Goal: Check status

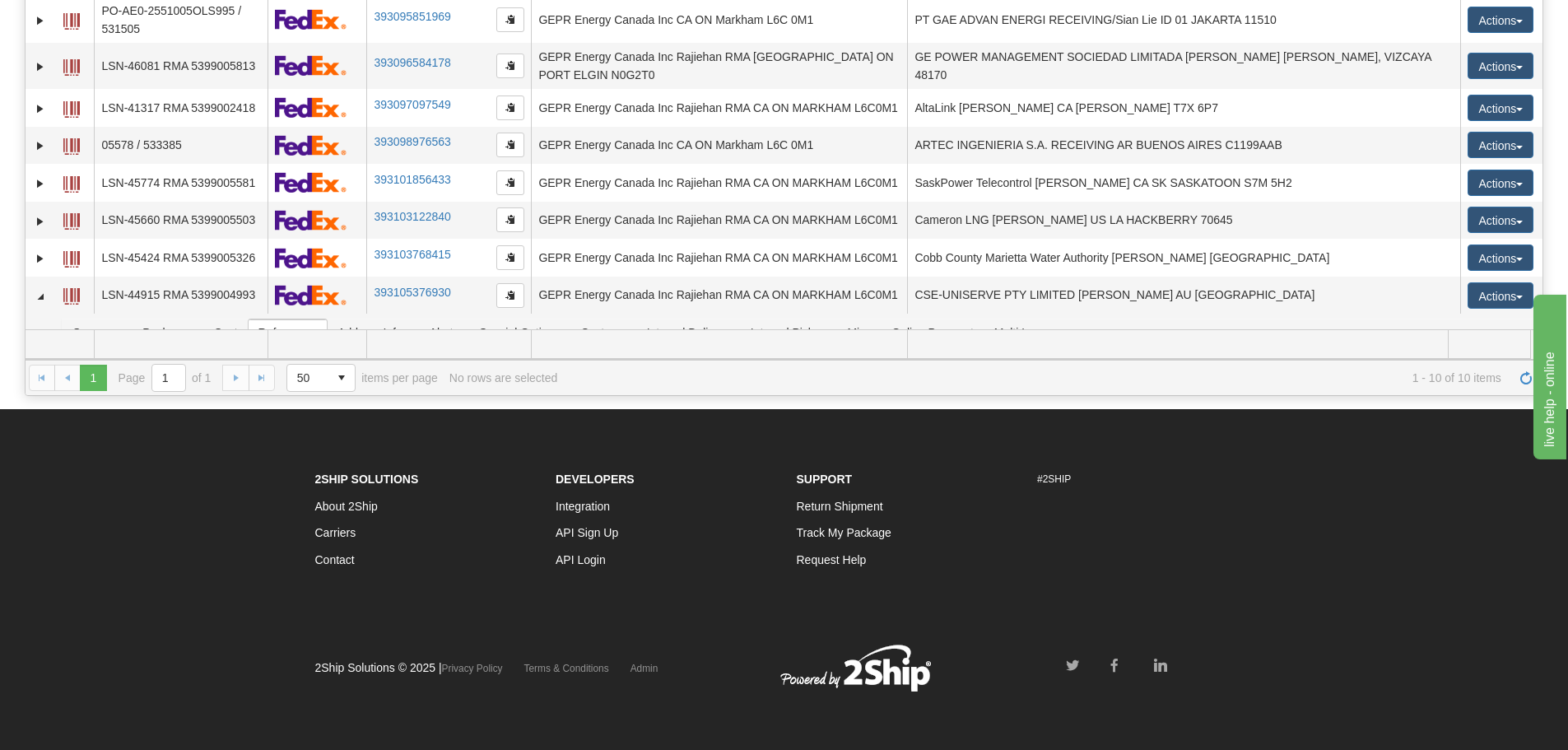
scroll to position [152, 0]
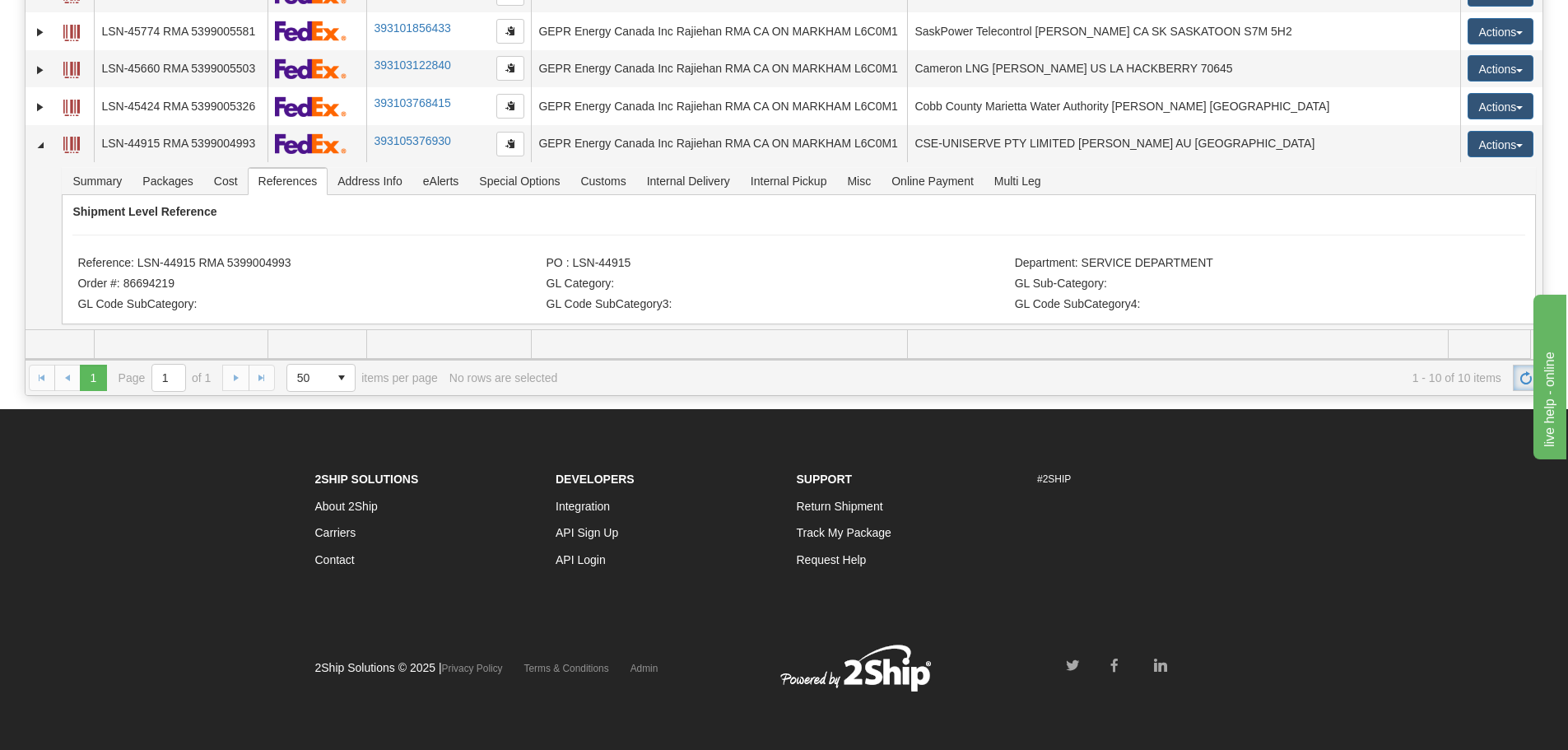
click at [1522, 376] on span "Refresh" at bounding box center [1526, 377] width 13 height 13
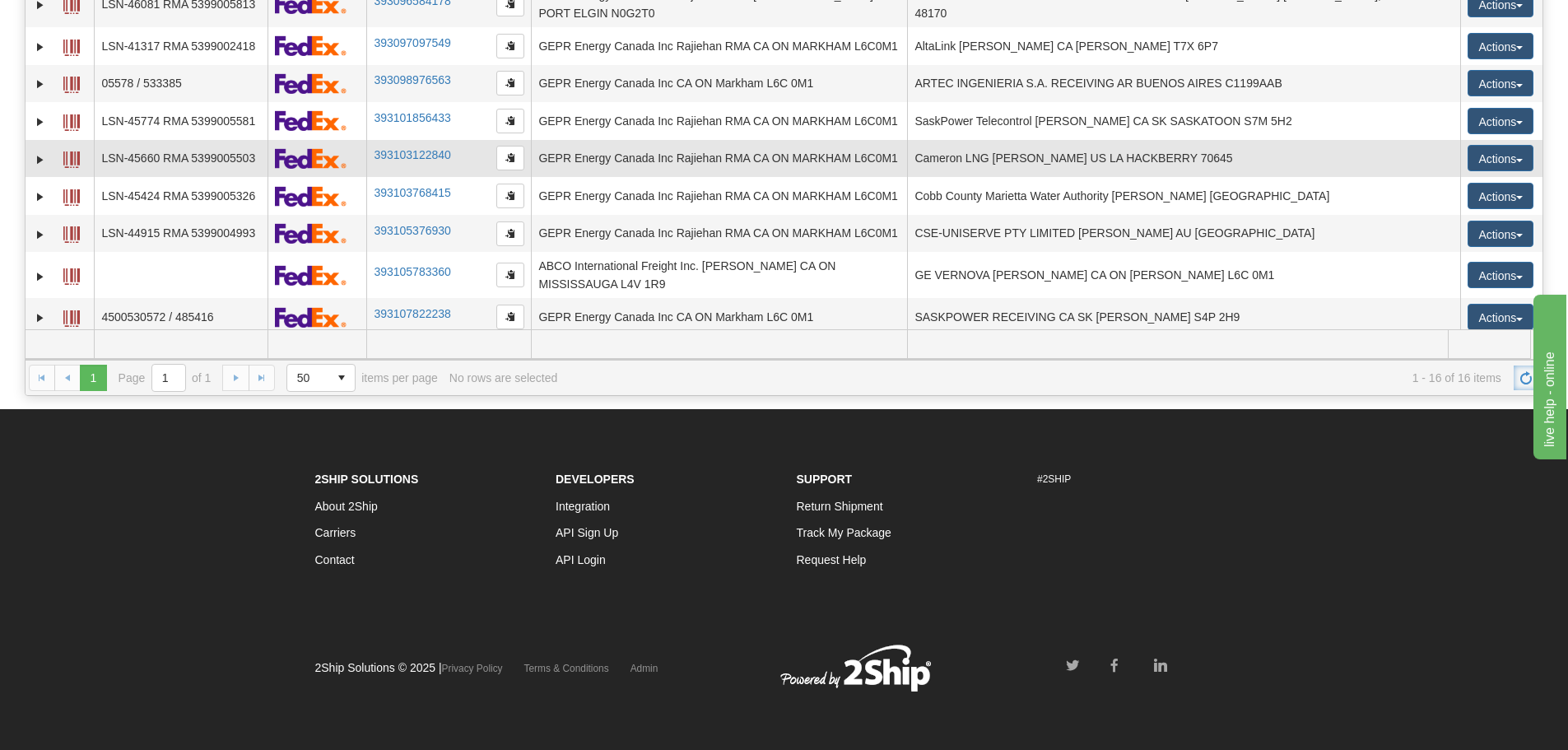
scroll to position [245, 0]
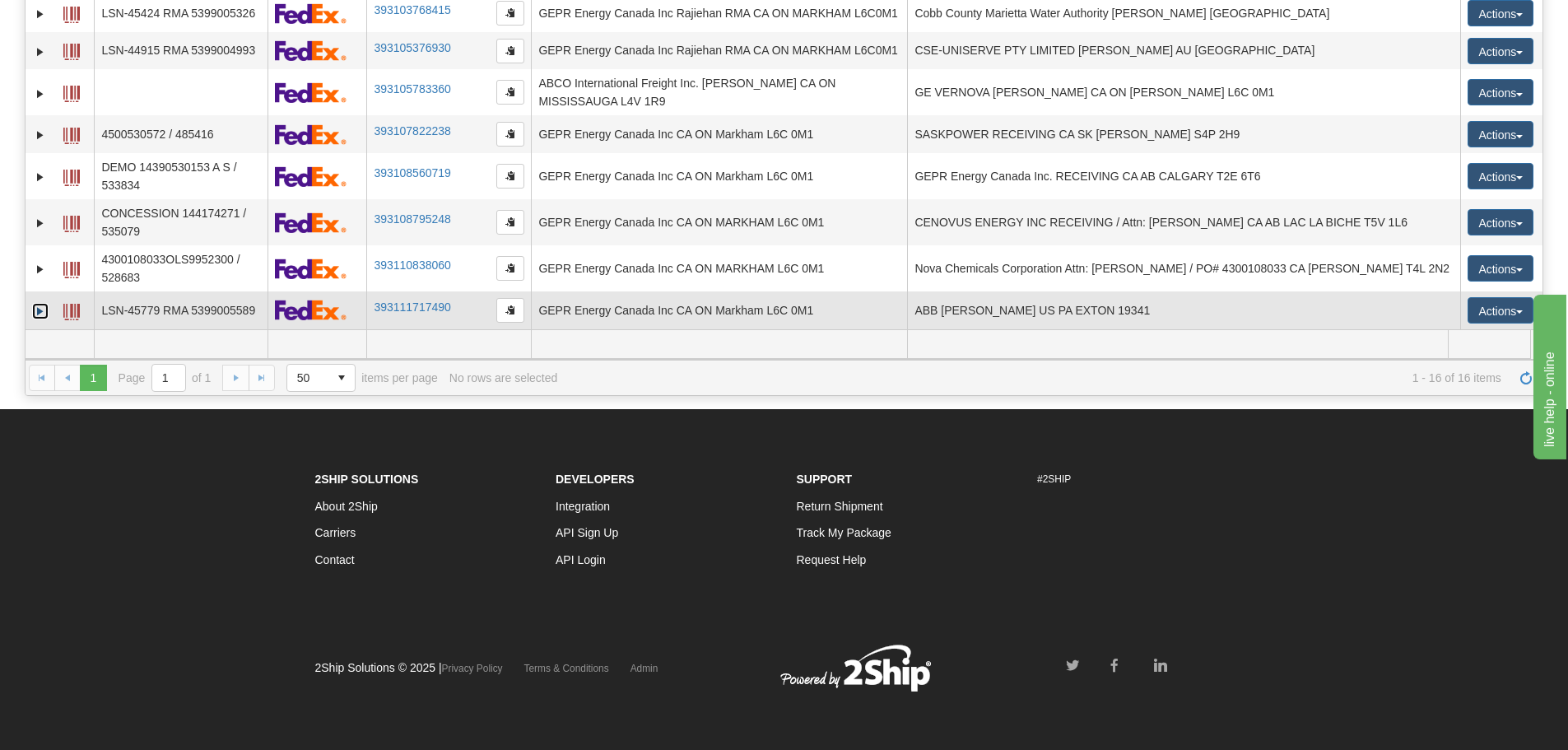
click at [37, 314] on link "Expand" at bounding box center [40, 311] width 16 height 16
click at [504, 310] on button "button" at bounding box center [511, 310] width 28 height 25
click at [48, 318] on link "Collapse" at bounding box center [40, 311] width 16 height 16
click at [40, 310] on link "Expand" at bounding box center [40, 311] width 16 height 16
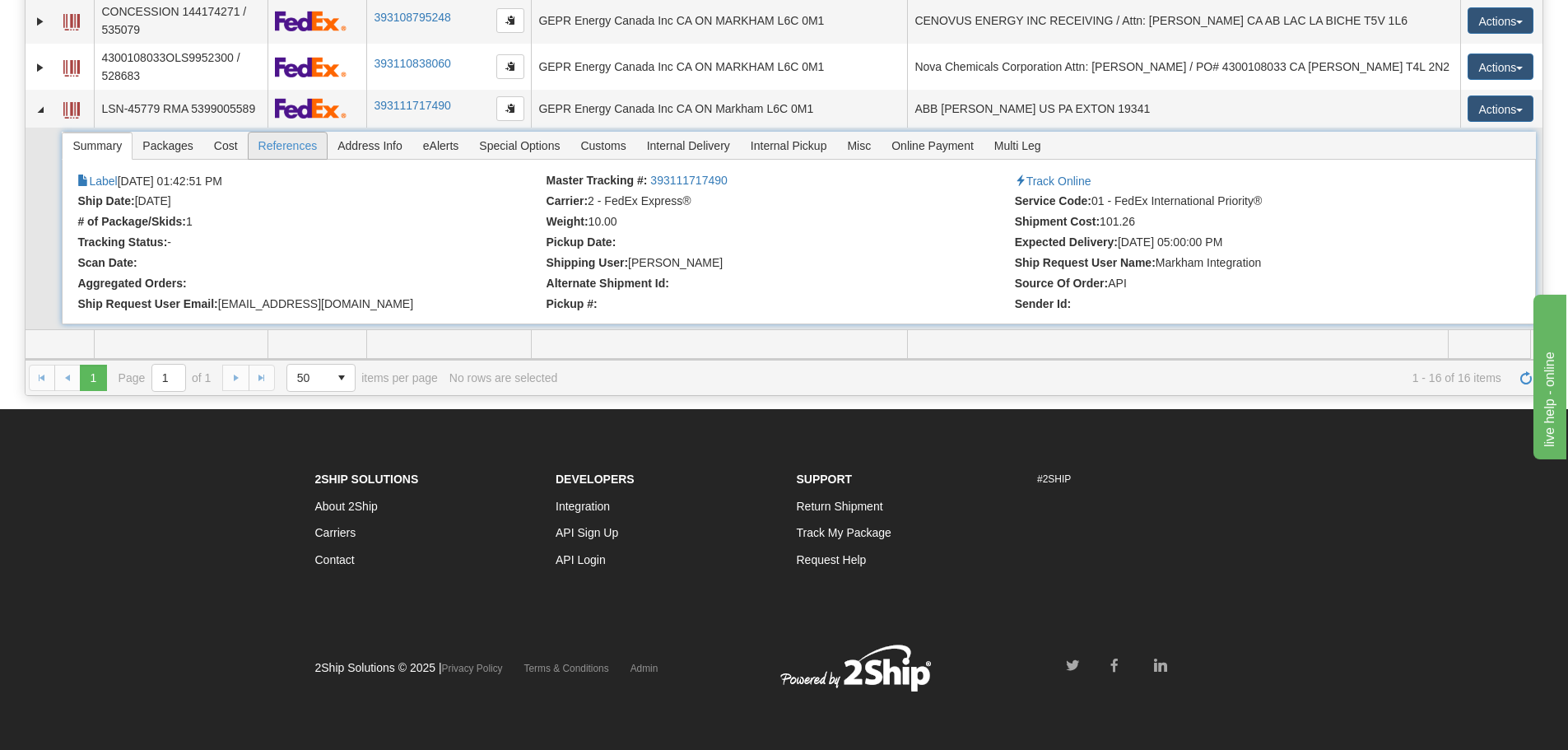
click at [320, 154] on span "References" at bounding box center [288, 146] width 79 height 27
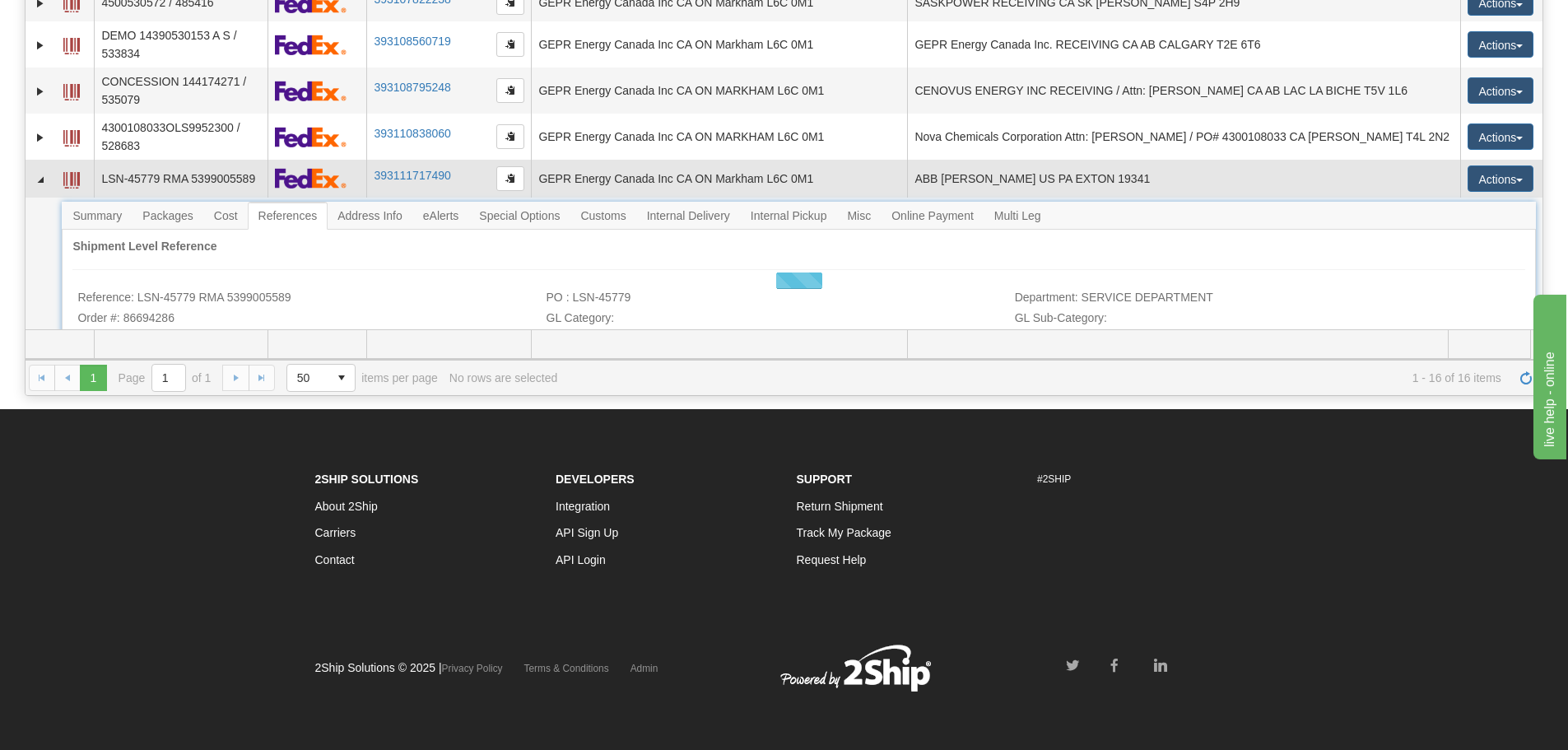
scroll to position [411, 0]
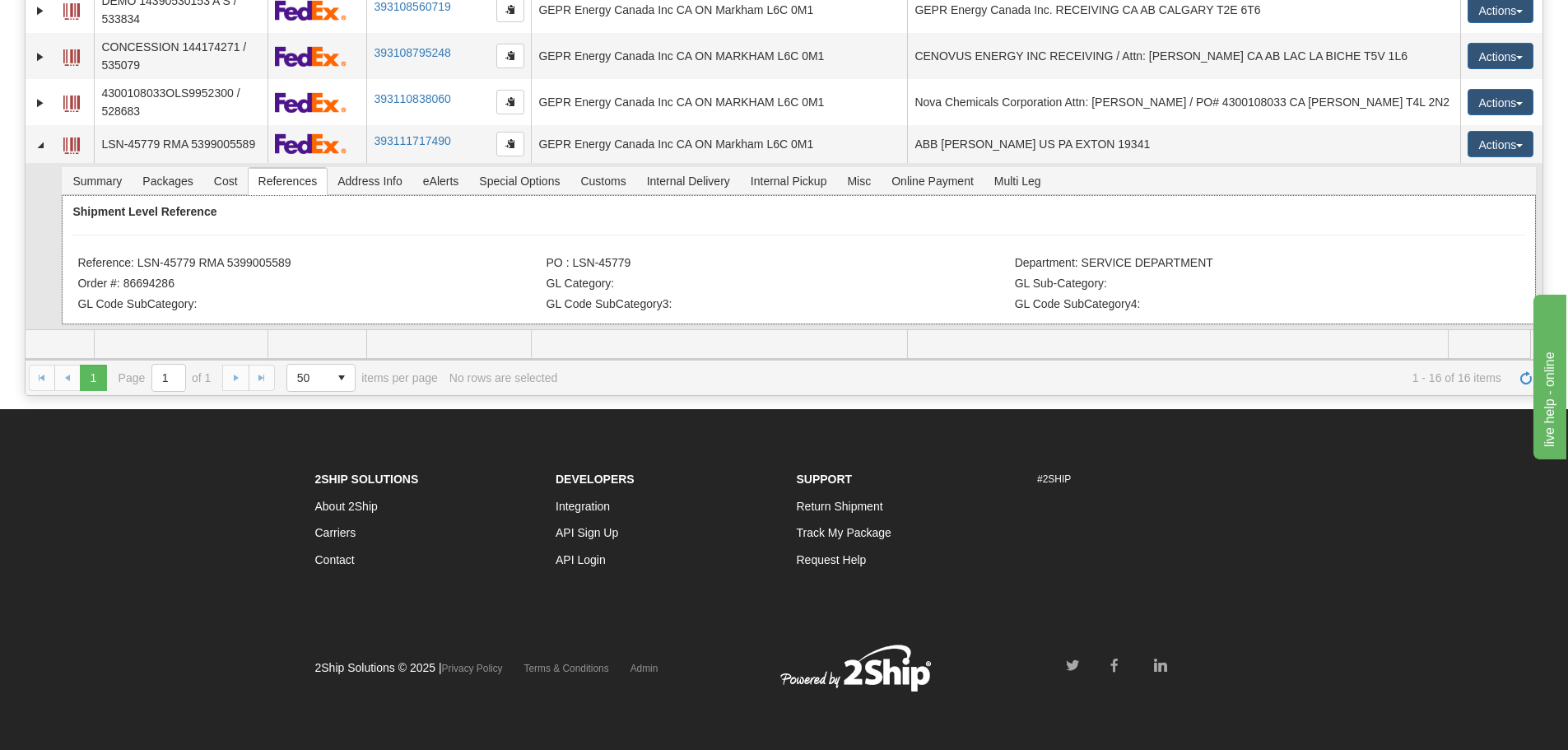
drag, startPoint x: 300, startPoint y: 257, endPoint x: 139, endPoint y: 268, distance: 161.4
click at [139, 268] on li "Reference: LSN-45779 RMA 5399005589" at bounding box center [309, 263] width 464 height 16
copy li "LSN-45779 RMA 5399005589"
click at [1528, 377] on span "Refresh" at bounding box center [1526, 377] width 13 height 13
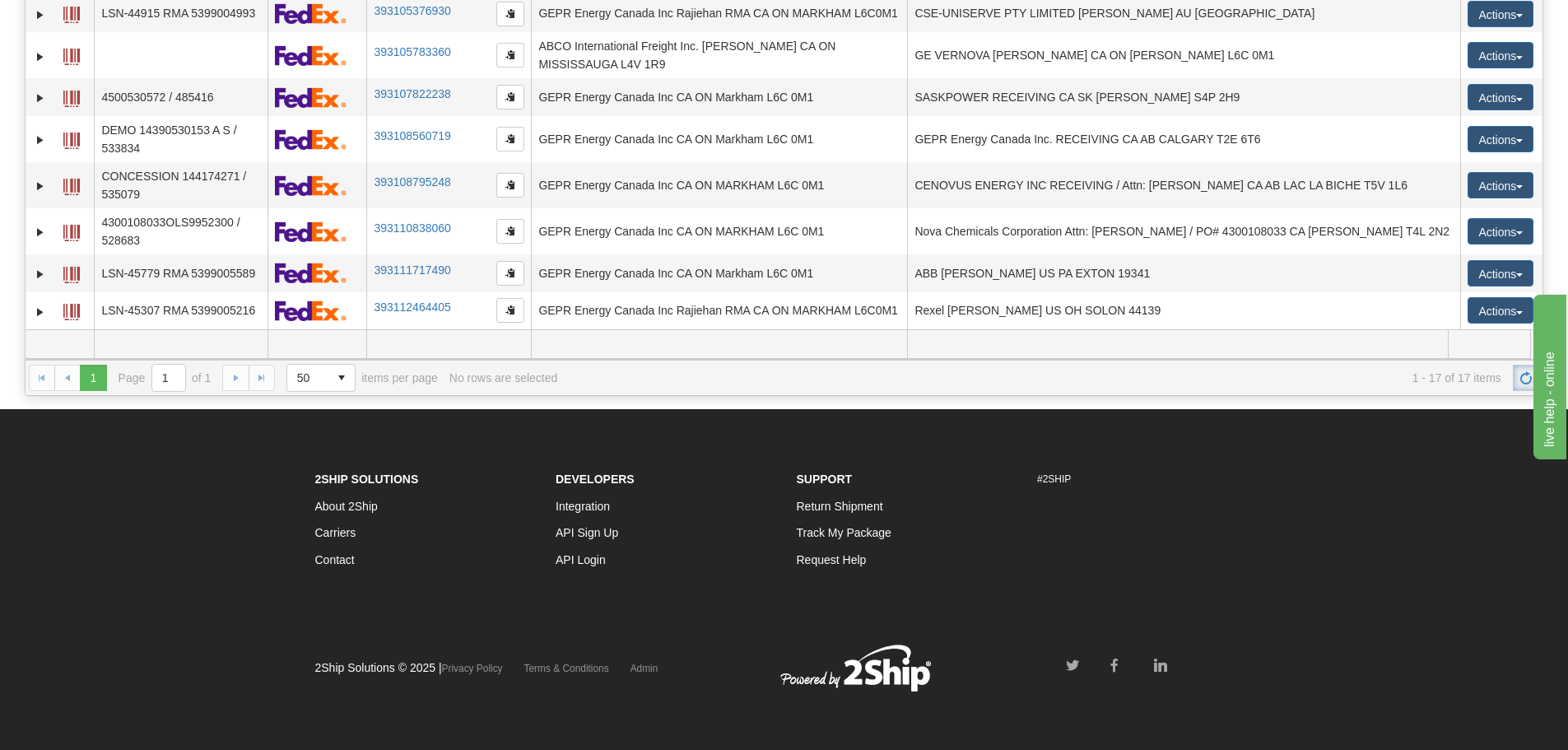
scroll to position [282, 0]
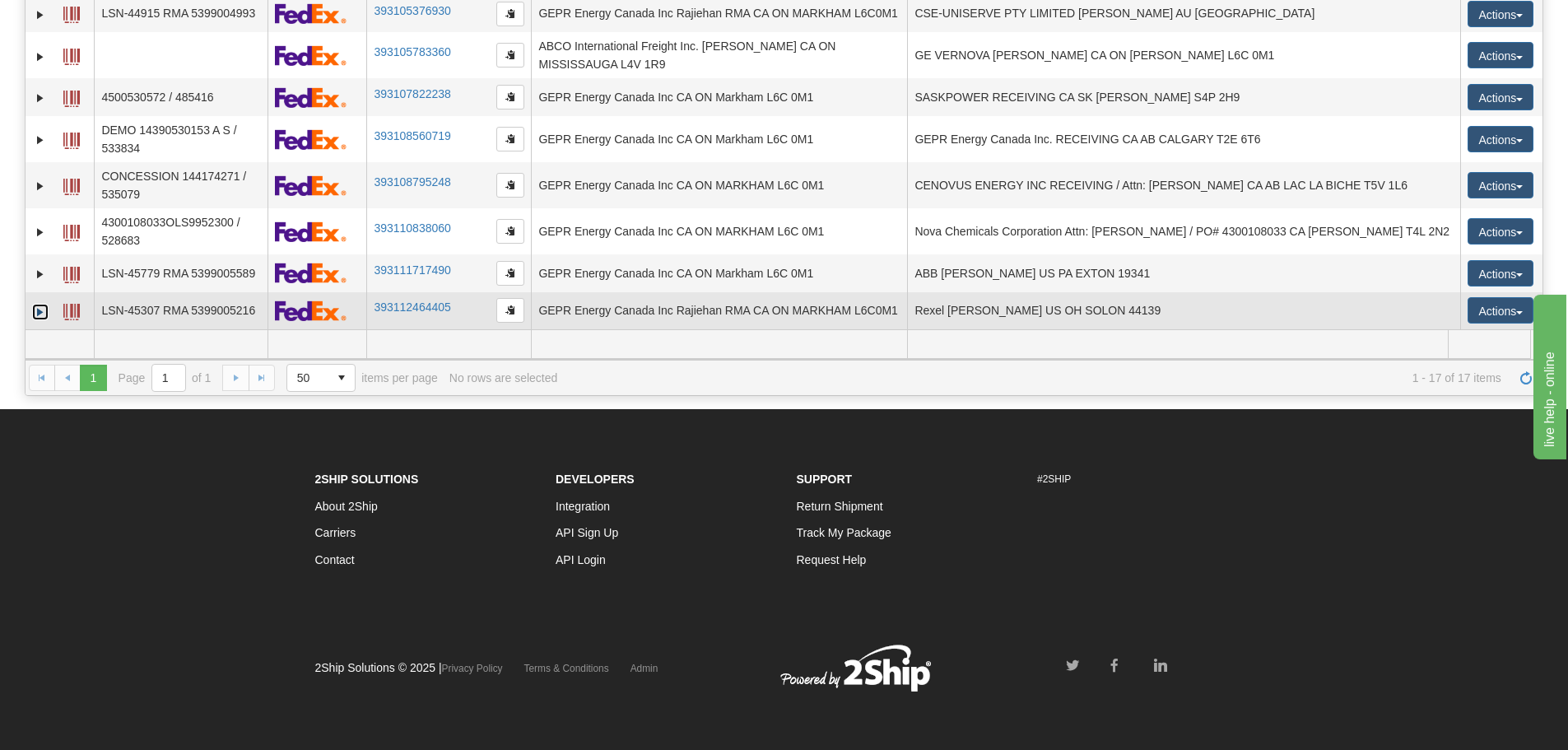
click at [38, 309] on link "Expand" at bounding box center [40, 312] width 16 height 16
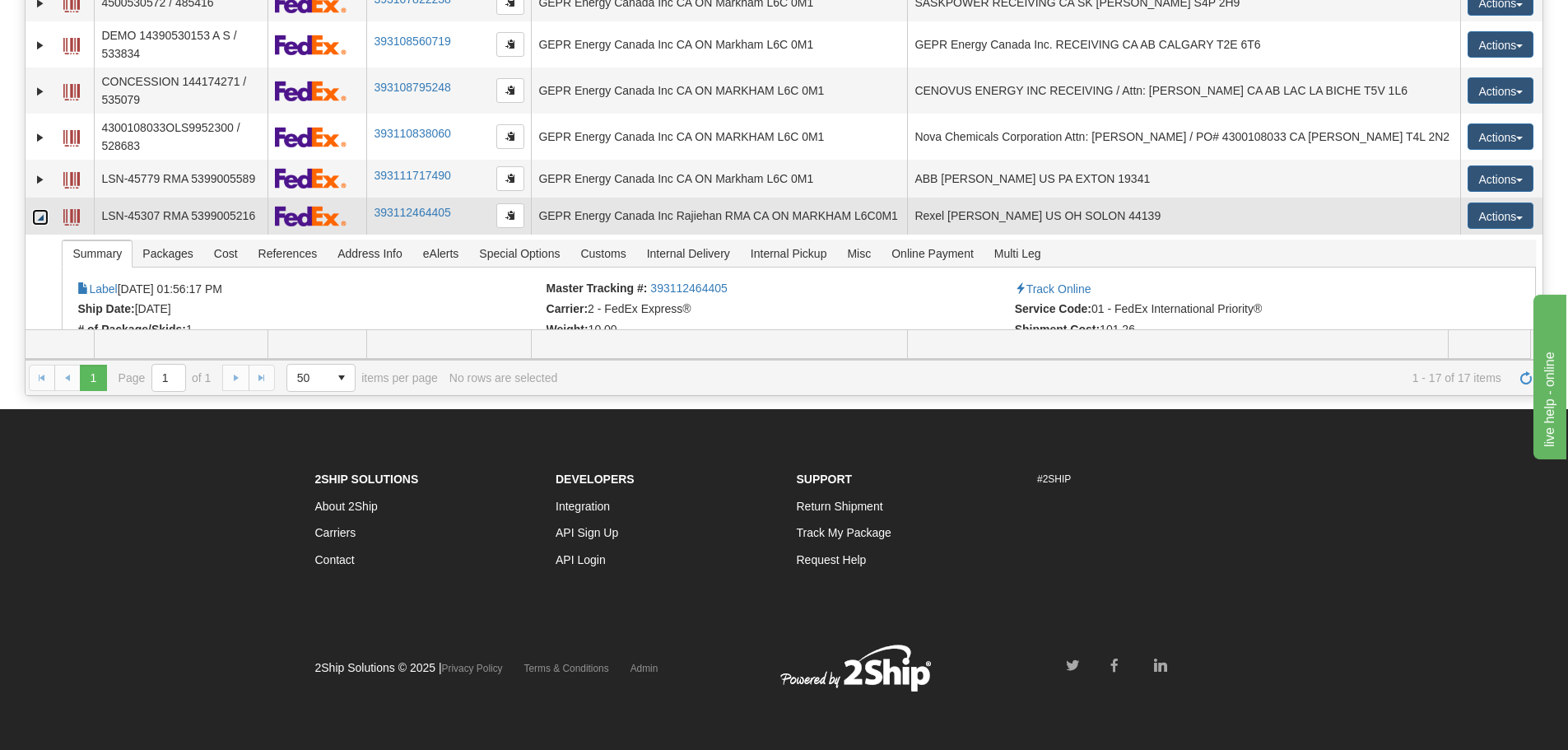
scroll to position [484, 0]
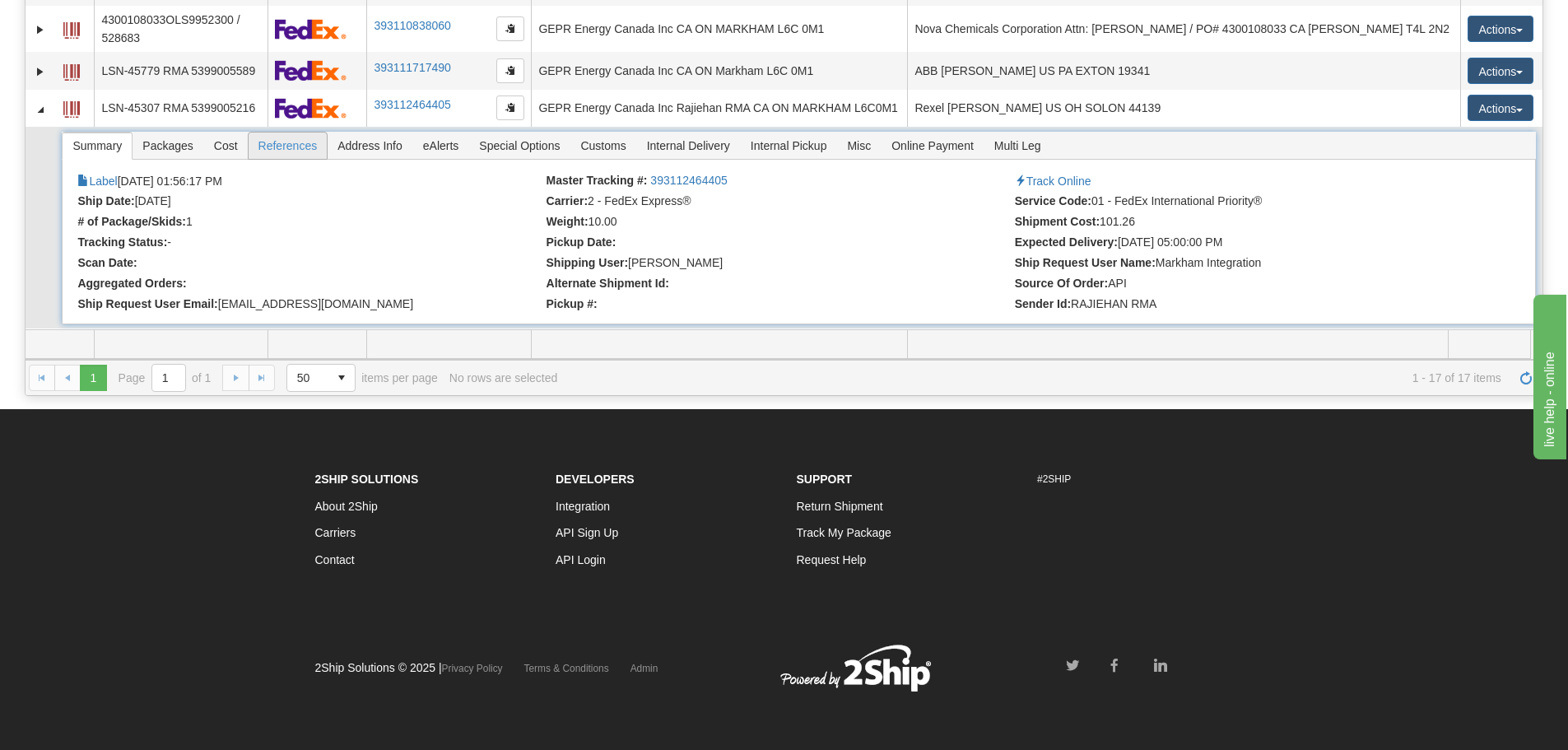
click at [282, 140] on span "References" at bounding box center [288, 146] width 79 height 27
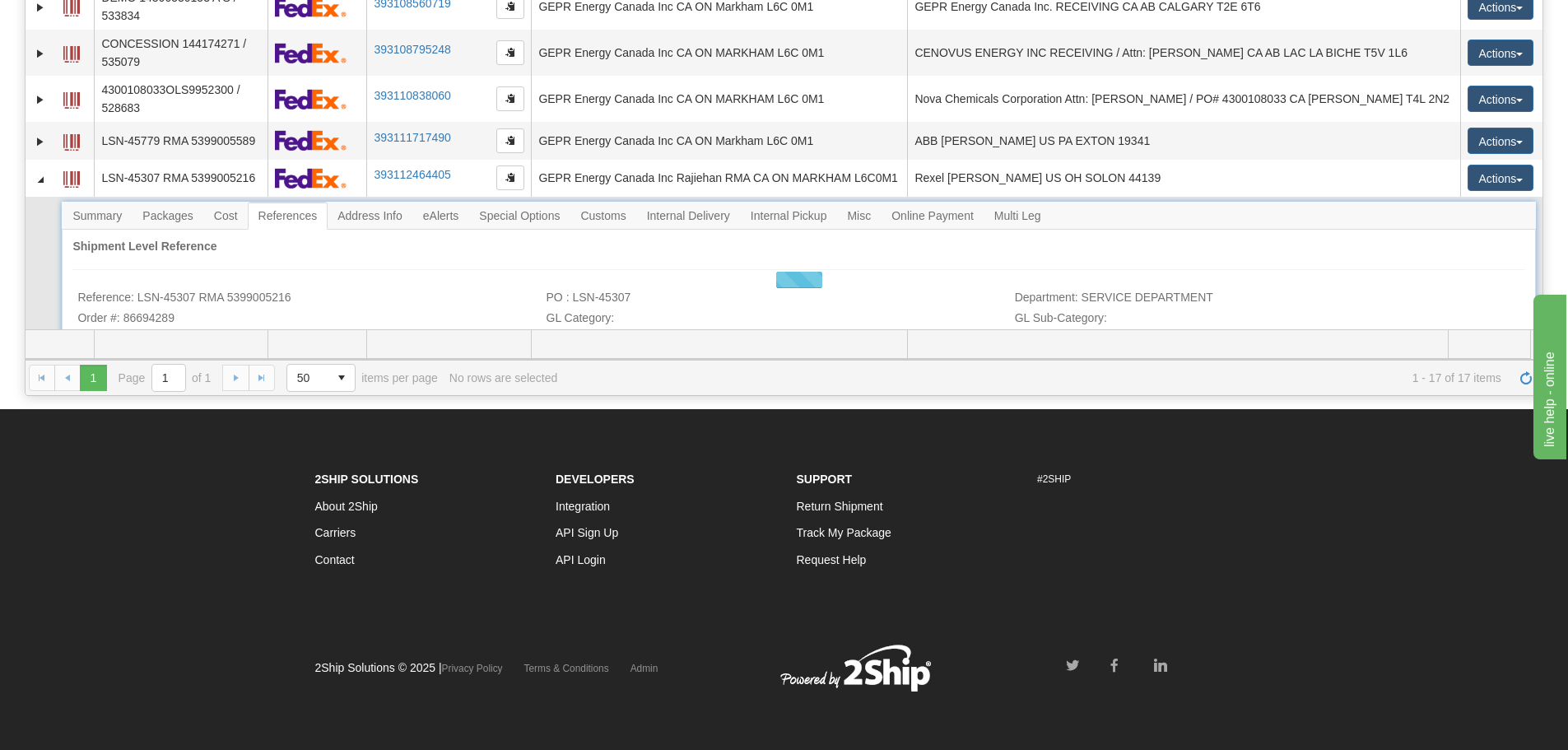
scroll to position [449, 0]
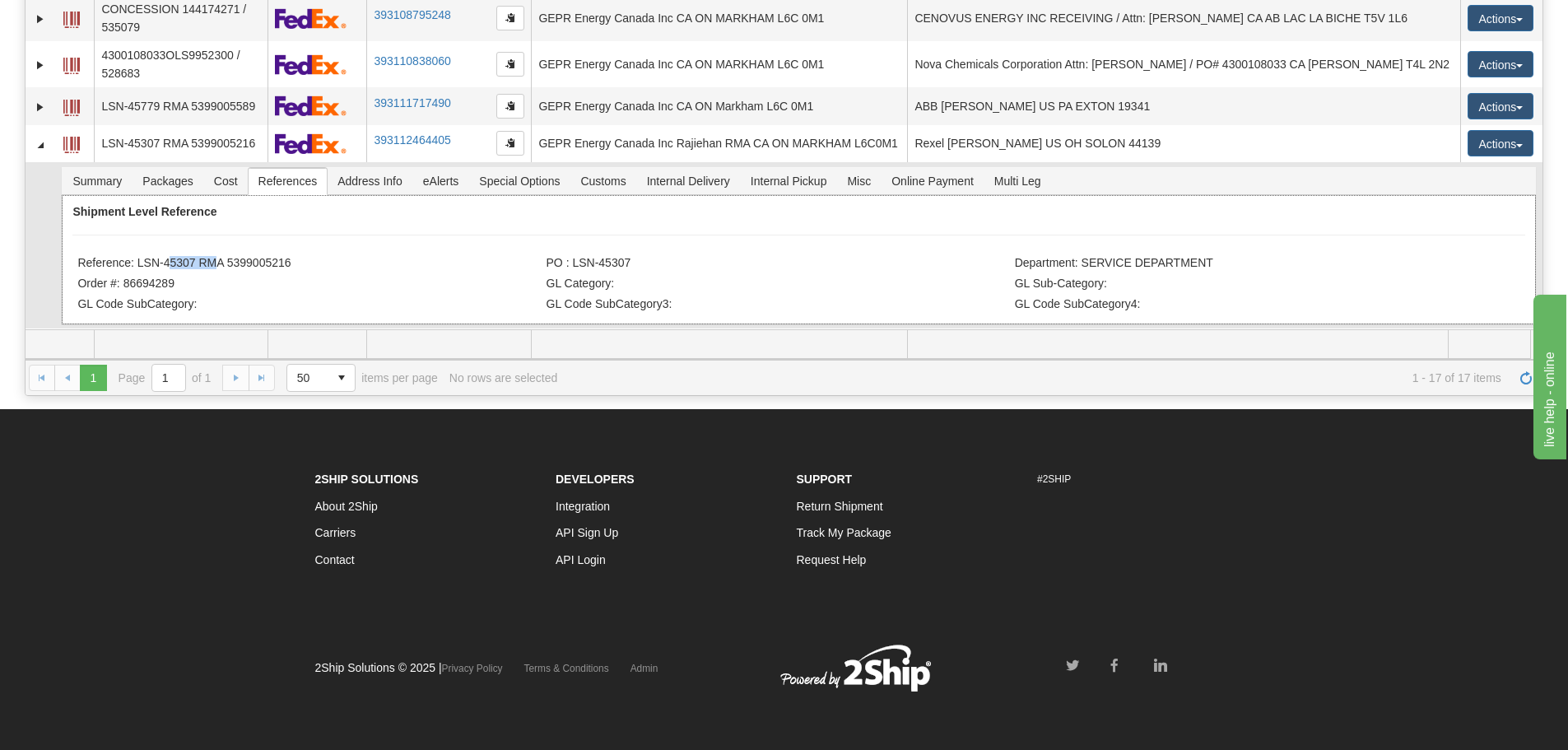
drag, startPoint x: 204, startPoint y: 265, endPoint x: 170, endPoint y: 264, distance: 34.0
click at [164, 265] on li "Reference: LSN-45307 RMA 5399005216" at bounding box center [309, 263] width 464 height 16
click at [179, 263] on li "Reference: LSN-45307 RMA 5399005216" at bounding box center [309, 263] width 464 height 16
click at [191, 258] on li "Reference: LSN-45307 RMA 5399005216" at bounding box center [309, 263] width 464 height 16
click at [198, 267] on li "Reference: LSN-45307 RMA 5399005216" at bounding box center [309, 263] width 464 height 16
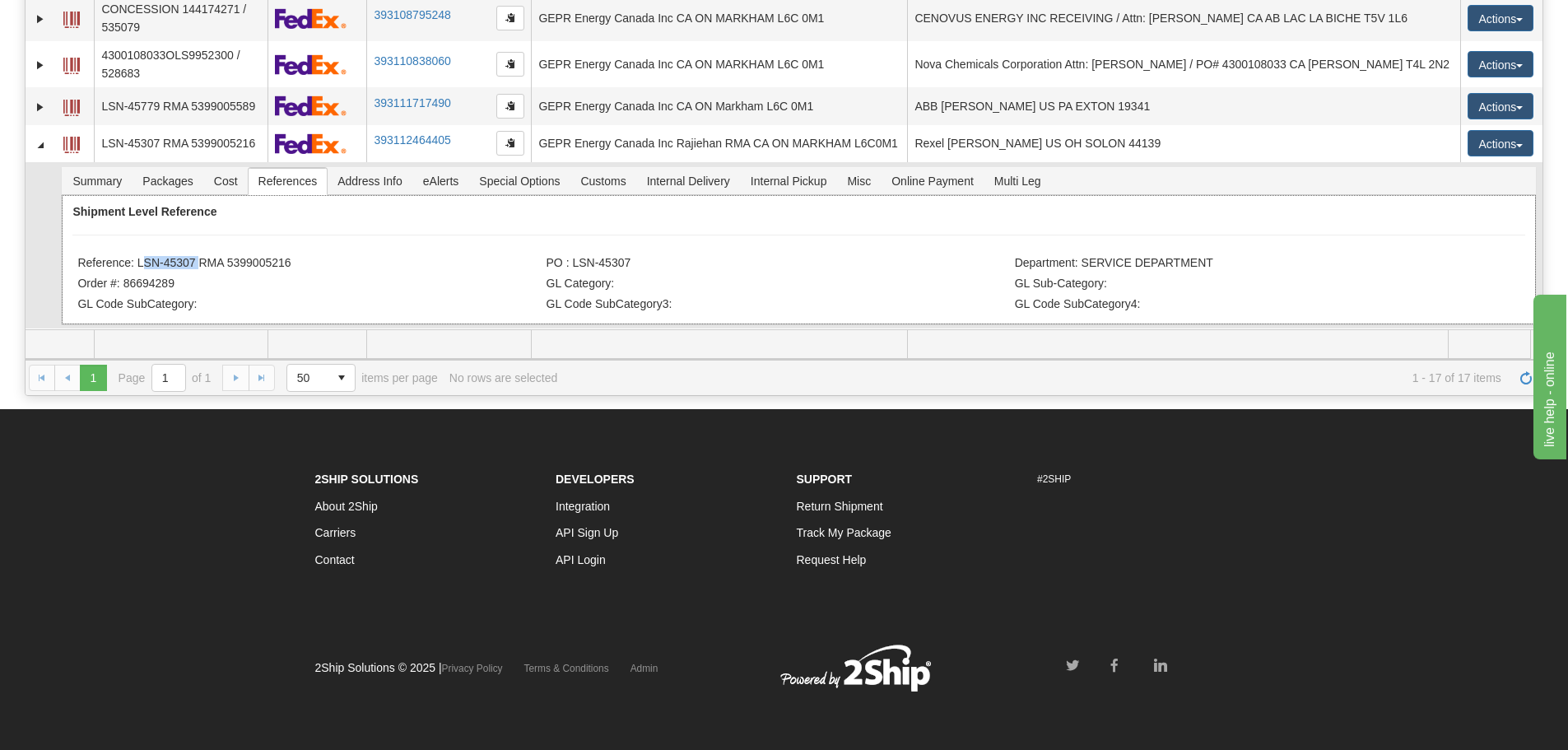
drag, startPoint x: 196, startPoint y: 262, endPoint x: 138, endPoint y: 262, distance: 58.0
click at [138, 262] on li "Reference: LSN-45307 RMA 5399005216" at bounding box center [309, 263] width 464 height 16
copy li "LSN-45307"
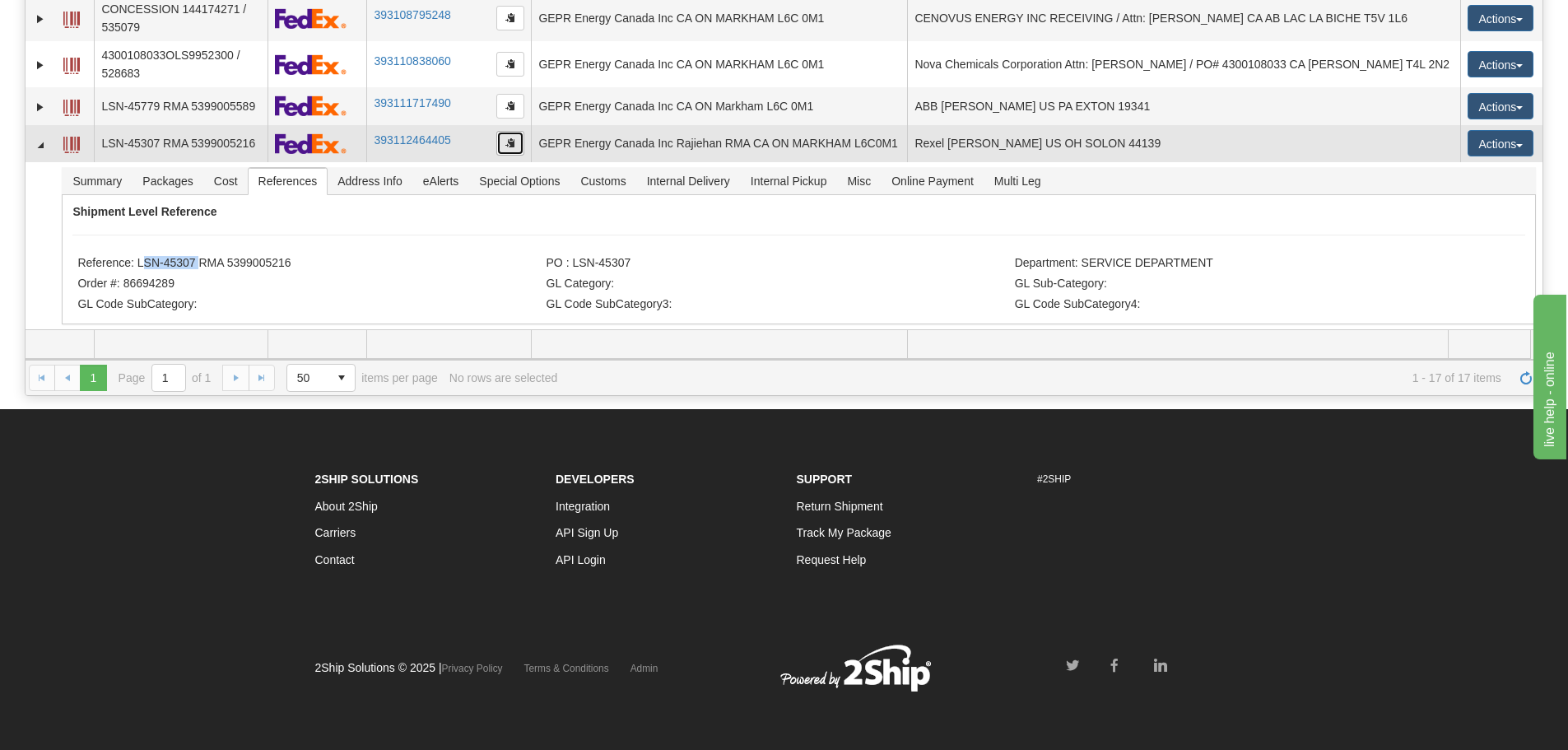
click at [516, 143] on button "button" at bounding box center [511, 143] width 28 height 25
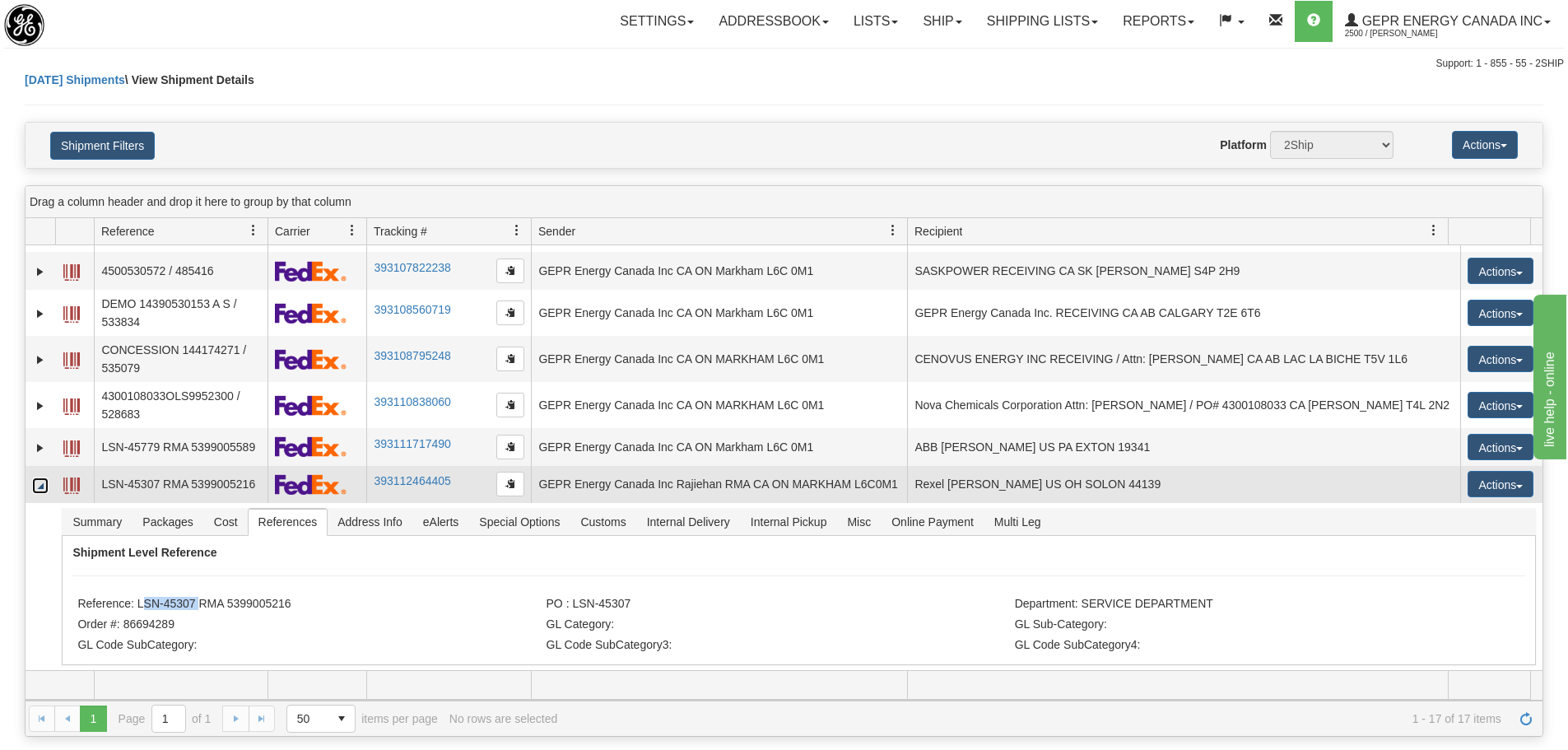
click at [42, 482] on link "Collapse" at bounding box center [40, 486] width 16 height 16
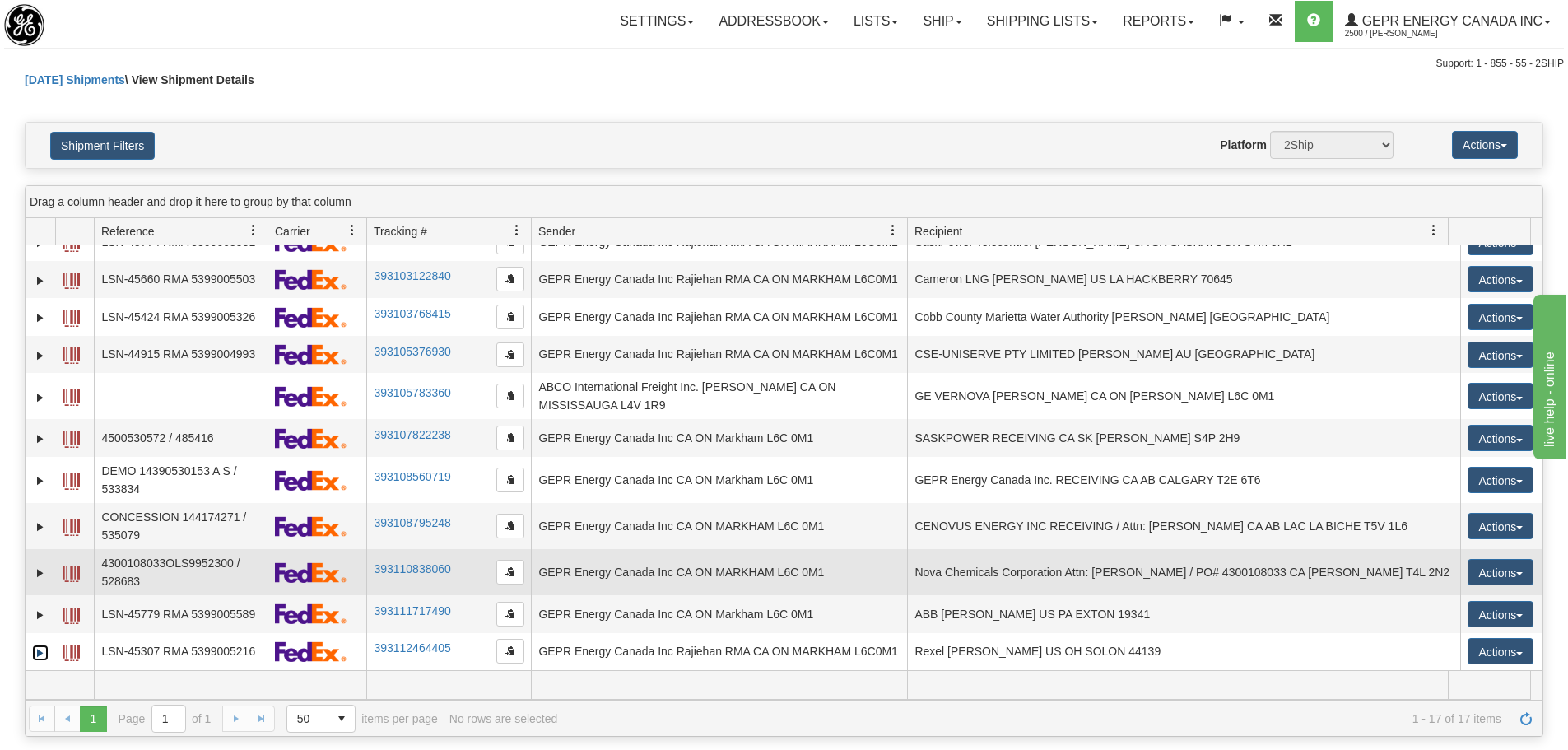
scroll to position [247, 0]
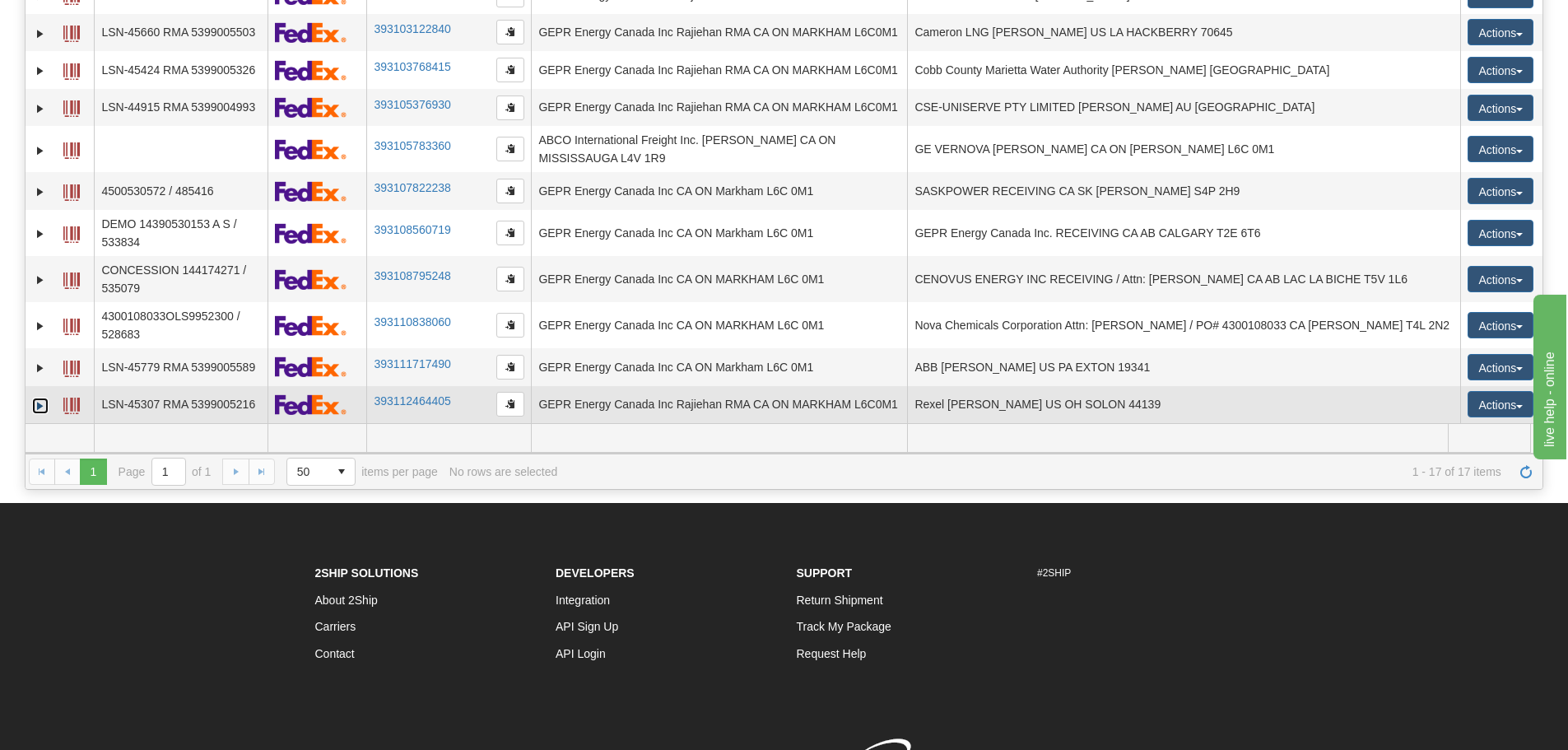
click at [46, 406] on link "Expand" at bounding box center [40, 406] width 16 height 16
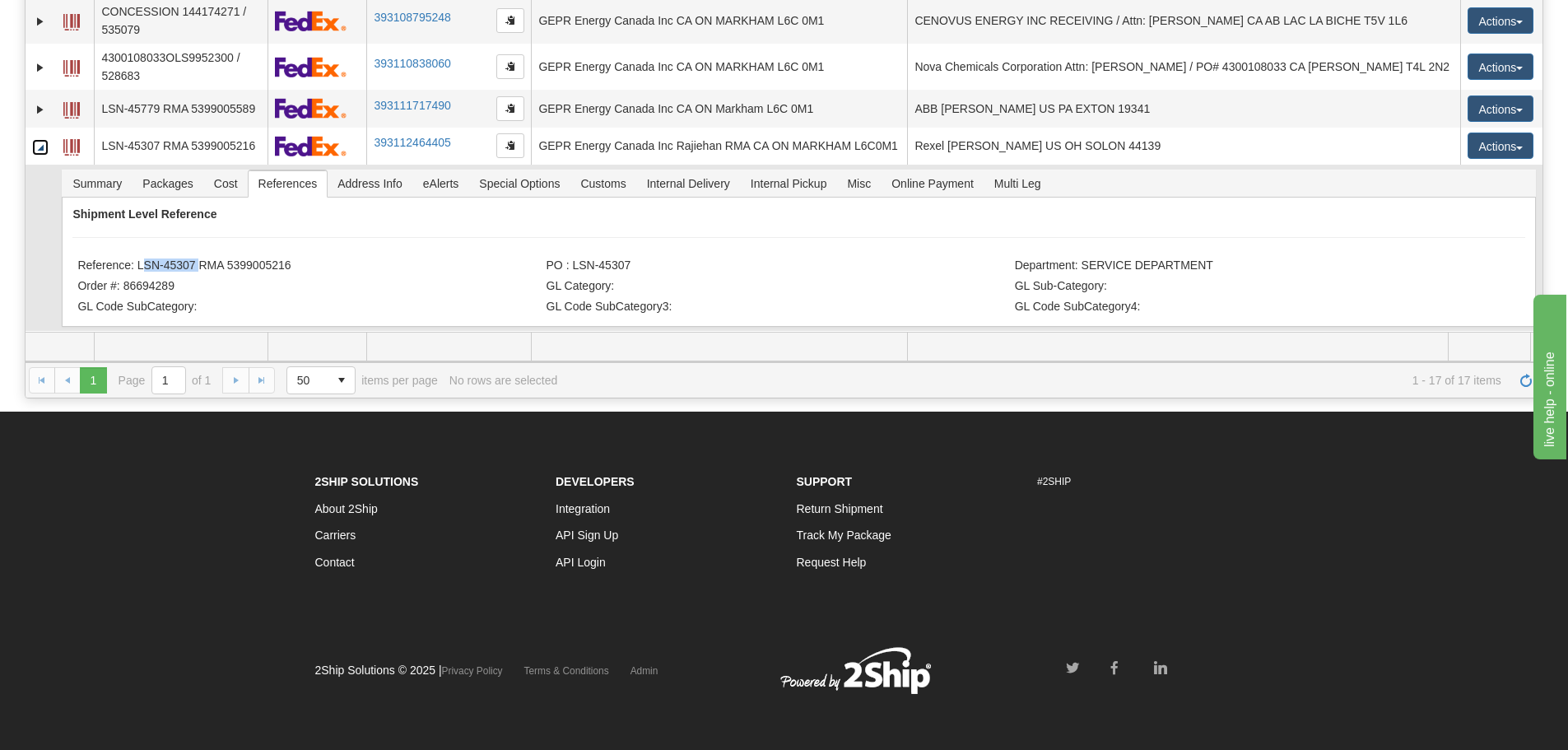
scroll to position [341, 0]
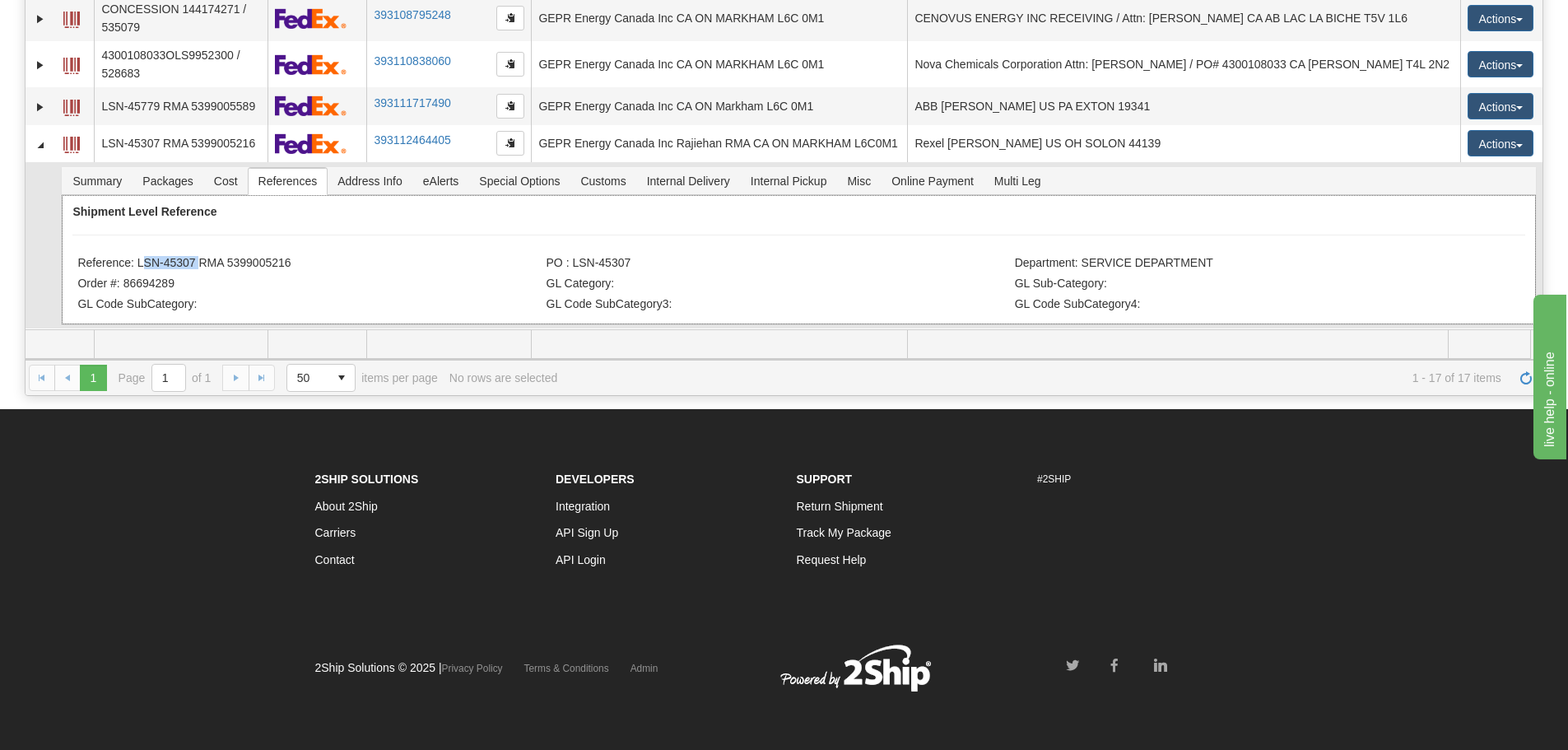
drag, startPoint x: 296, startPoint y: 270, endPoint x: 140, endPoint y: 271, distance: 156.0
click at [140, 271] on li "Reference: LSN-45307 RMA 5399005216" at bounding box center [309, 263] width 464 height 16
copy li "LSN-45307 RMA 5399005216"
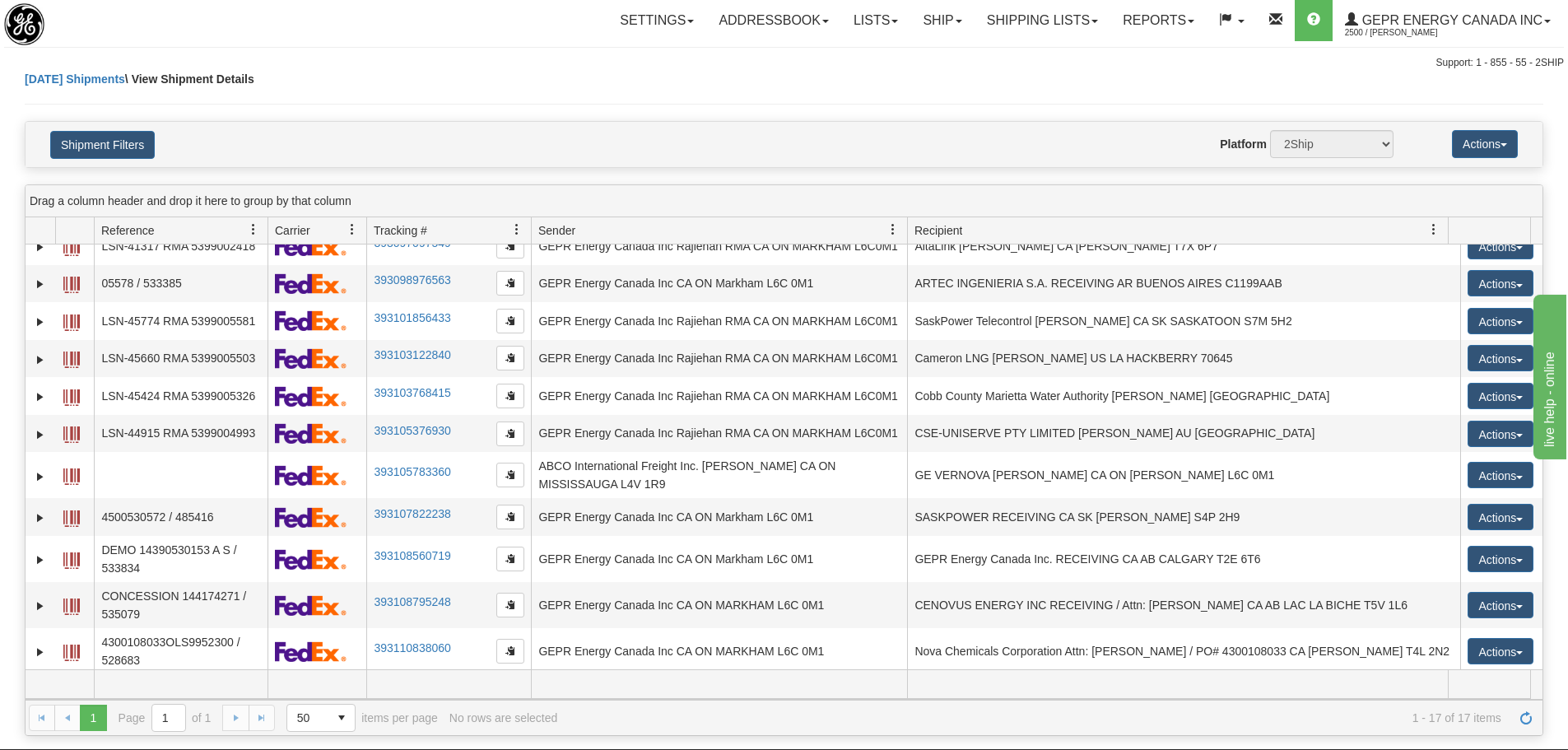
scroll to position [0, 0]
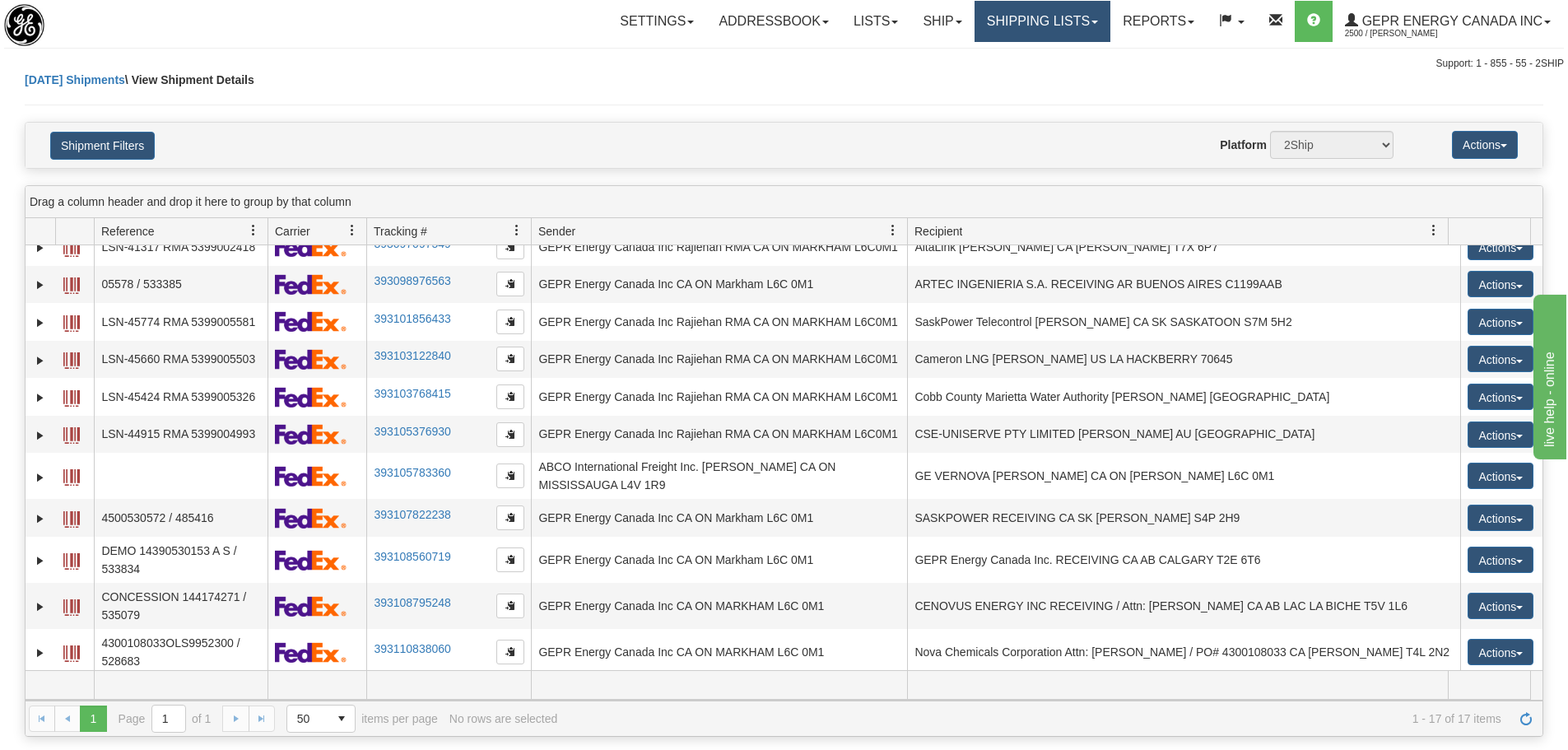
click at [1005, 26] on link "Shipping lists" at bounding box center [1043, 22] width 136 height 41
